Goal: Navigation & Orientation: Find specific page/section

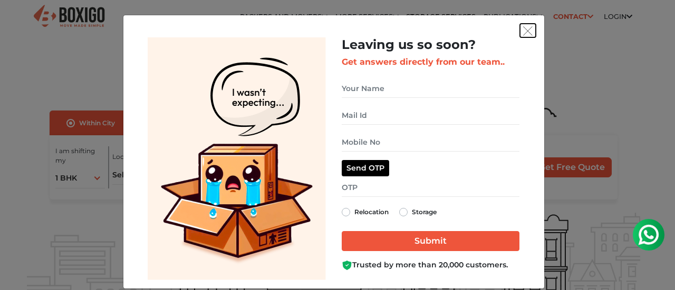
click at [524, 30] on img "get free quote dialog" at bounding box center [527, 30] width 9 height 9
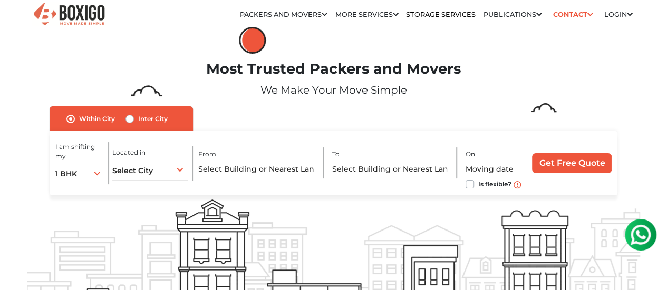
click at [0, 0] on link "Packers and Movers in [GEOGRAPHIC_DATA]" at bounding box center [0, 0] width 0 height 0
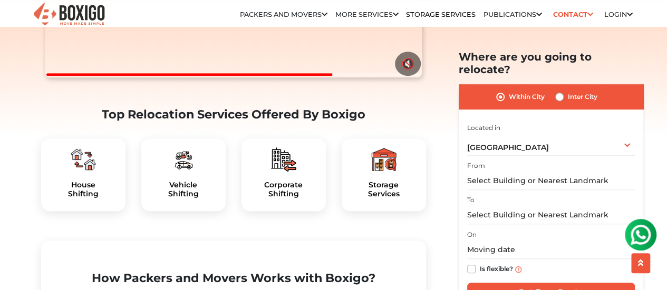
scroll to position [422, 0]
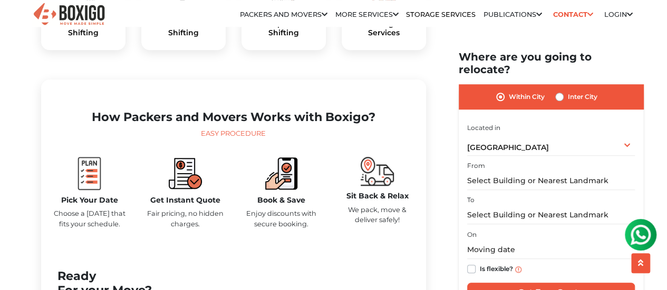
click at [0, 0] on link "House Shifting in [GEOGRAPHIC_DATA]" at bounding box center [0, 0] width 0 height 0
